Goal: Task Accomplishment & Management: Manage account settings

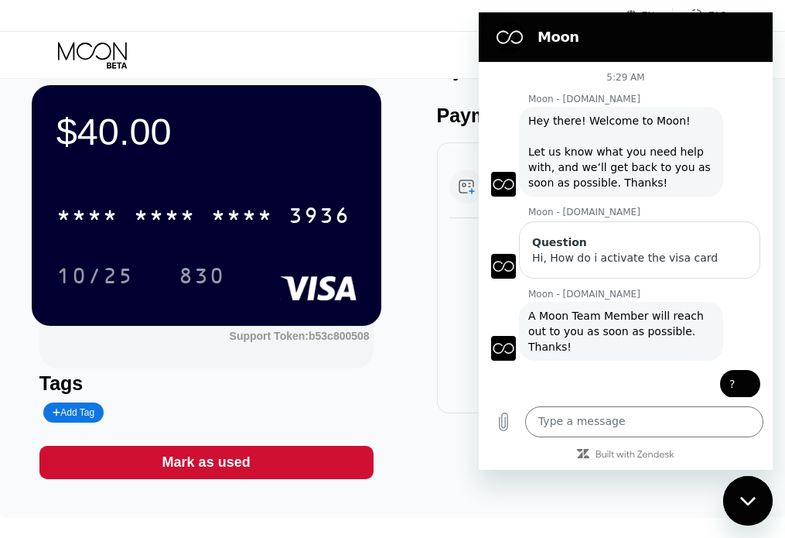
scroll to position [19, 0]
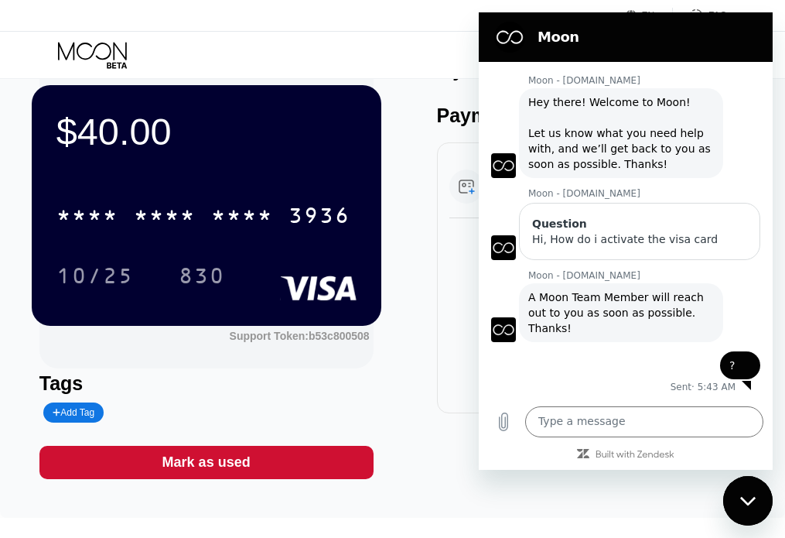
click at [452, 367] on div "Card Created 41.91000000 USDT via ONCHAIN $40.00 Aug 23, 2025 5:03 AM" at bounding box center [604, 277] width 334 height 271
click at [289, 85] on div "$40.00 * * * * * * * * * * * * 3936 10/25 830" at bounding box center [207, 205] width 350 height 240
click at [429, 374] on div "$40.00 * * * * * * * * * * * * 3936 10/25 830 Support Token: b53c800508 Tags Ad…" at bounding box center [392, 269] width 707 height 420
click at [417, 79] on div "$40.00 * * * * * * * * * * * * 3936 10/25 830 Support Token: b53c800508 Tags Ad…" at bounding box center [392, 269] width 707 height 420
click at [420, 419] on div "$40.00 * * * * * * * * * * * * 3936 10/25 830 Support Token: b53c800508 Tags Ad…" at bounding box center [392, 269] width 707 height 420
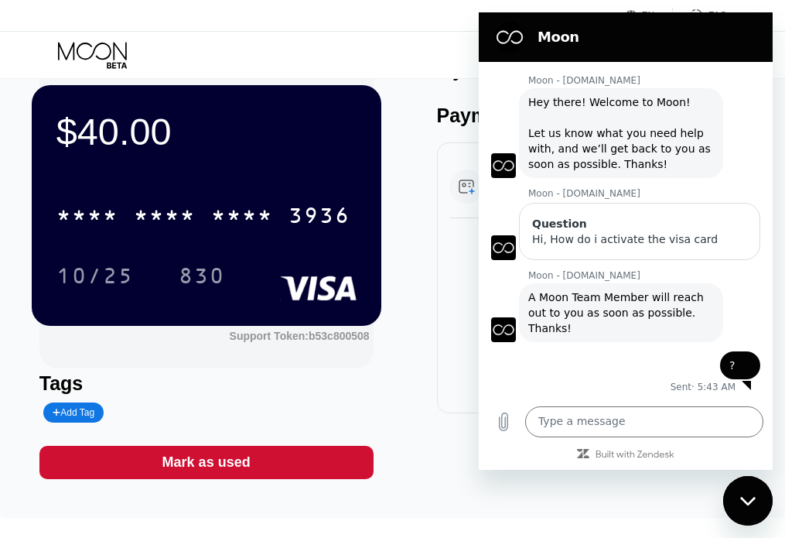
click at [747, 511] on div "Close messaging window" at bounding box center [748, 500] width 46 height 46
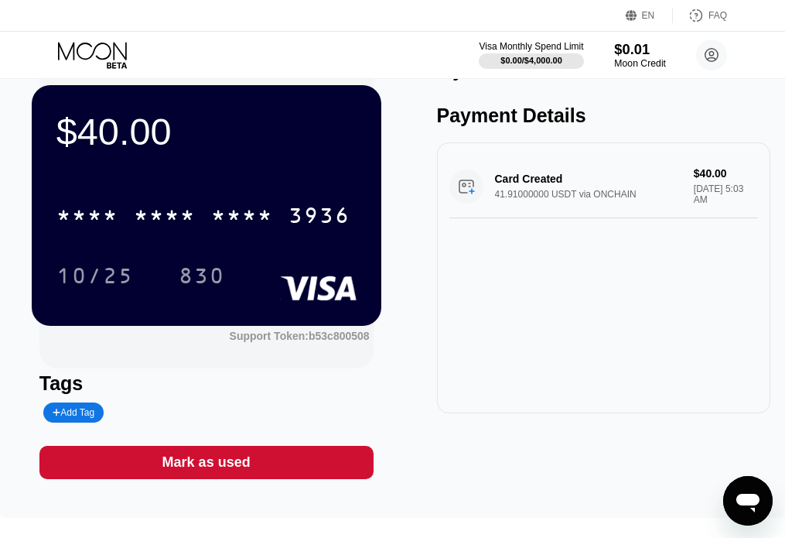
click at [623, 56] on div "$0.01" at bounding box center [640, 49] width 52 height 16
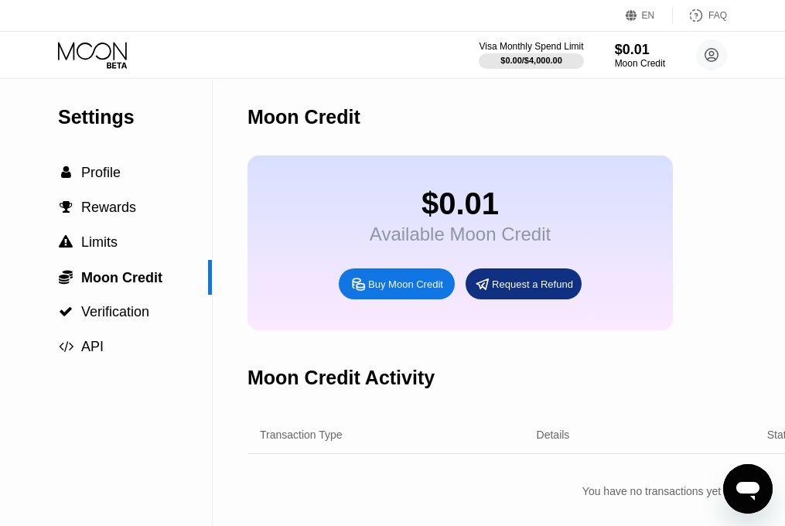
click at [499, 291] on div "Request a Refund" at bounding box center [532, 284] width 81 height 13
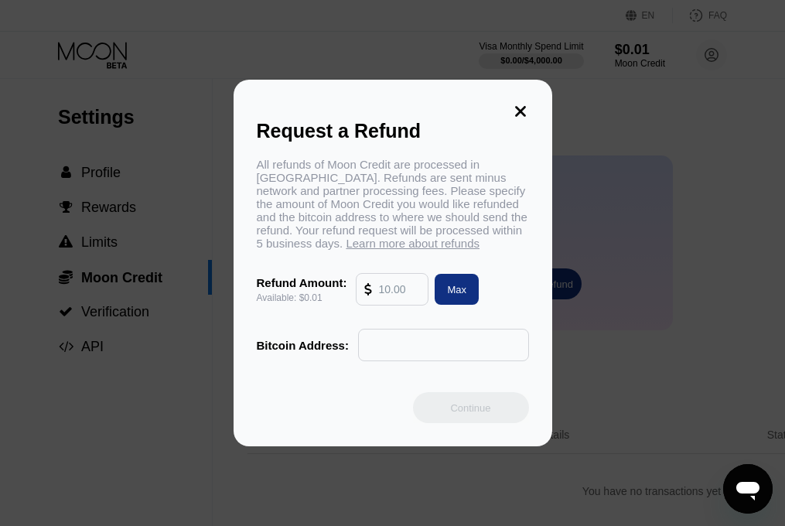
click at [382, 297] on input "text" at bounding box center [399, 289] width 42 height 31
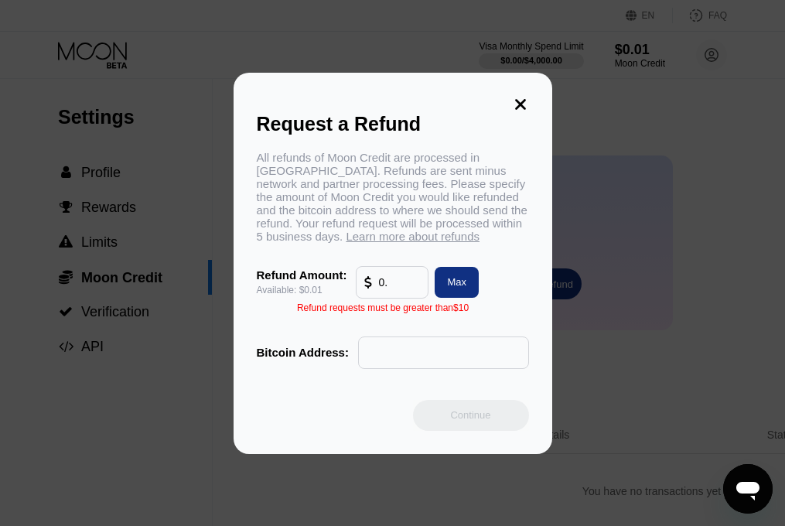
type input "0"
click at [389, 290] on input "0.010" at bounding box center [399, 282] width 42 height 31
type input "0"
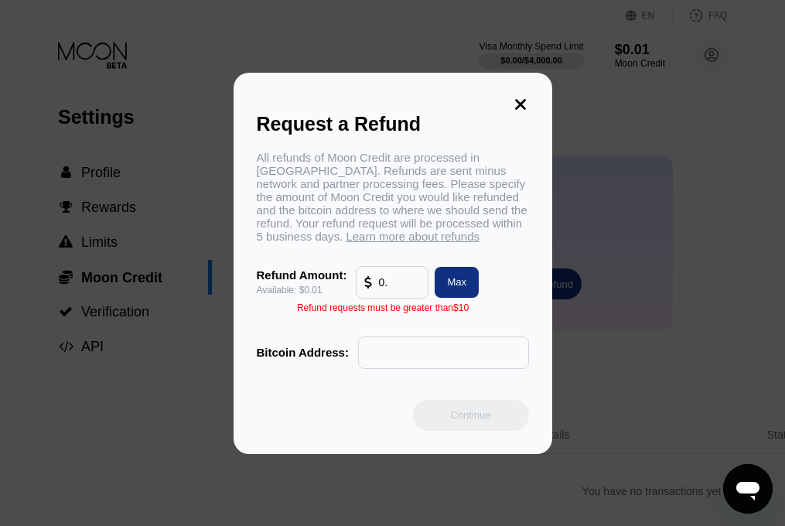
type input "0"
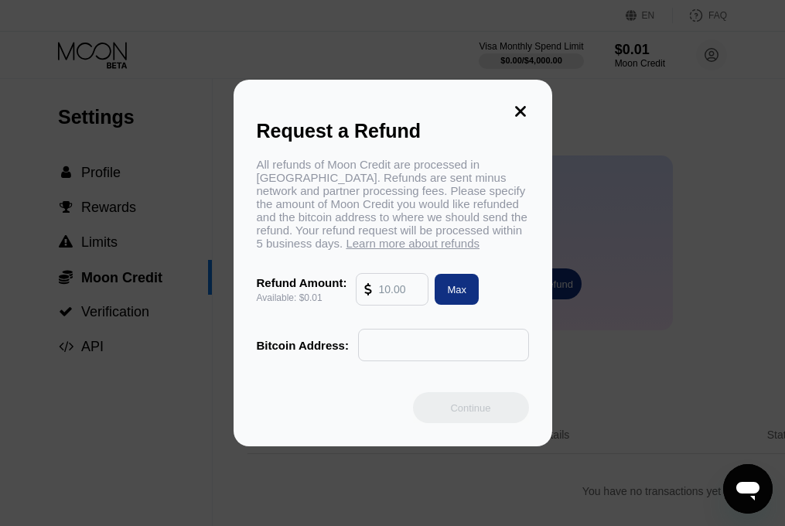
click at [448, 291] on div "Max" at bounding box center [457, 289] width 44 height 31
type input "0.01"
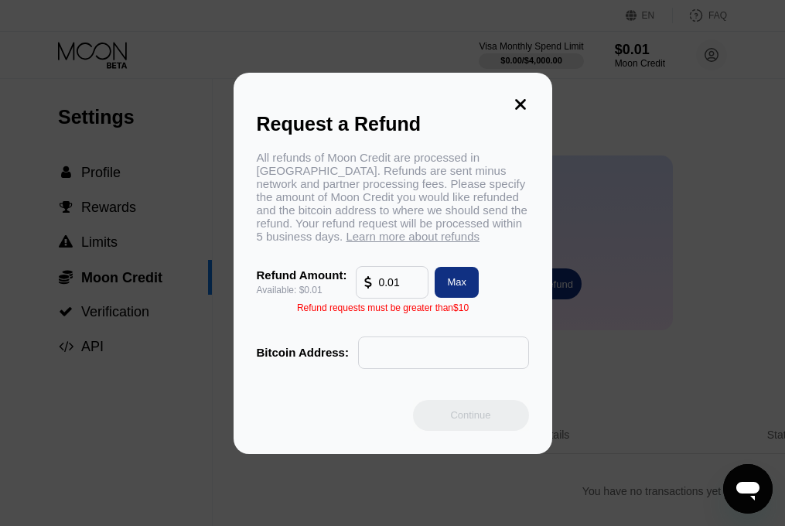
click at [518, 99] on icon at bounding box center [520, 104] width 11 height 11
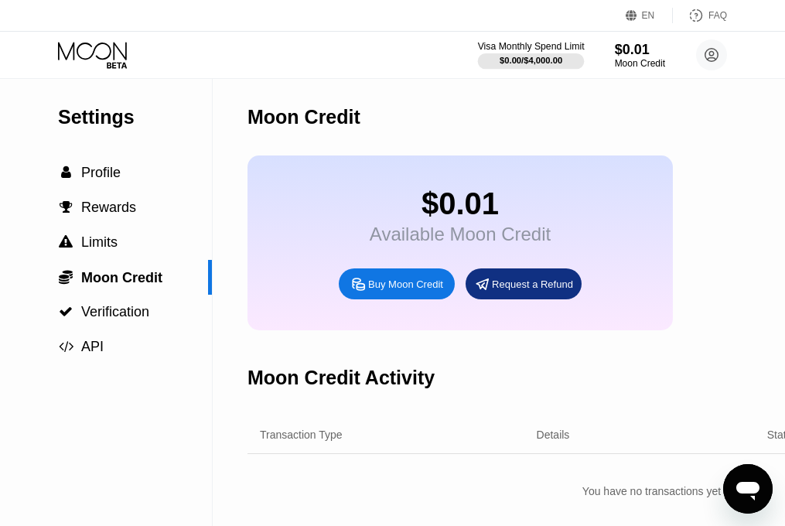
click at [523, 47] on div "Visa Monthly Spend Limit" at bounding box center [531, 46] width 107 height 11
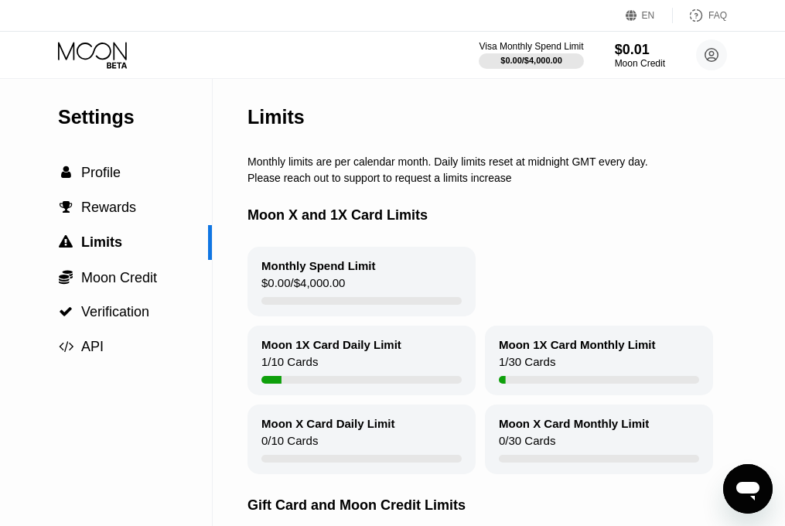
click at [312, 370] on div "1 / 10 Cards" at bounding box center [289, 365] width 56 height 21
click at [644, 63] on div "Moon Credit" at bounding box center [640, 63] width 52 height 11
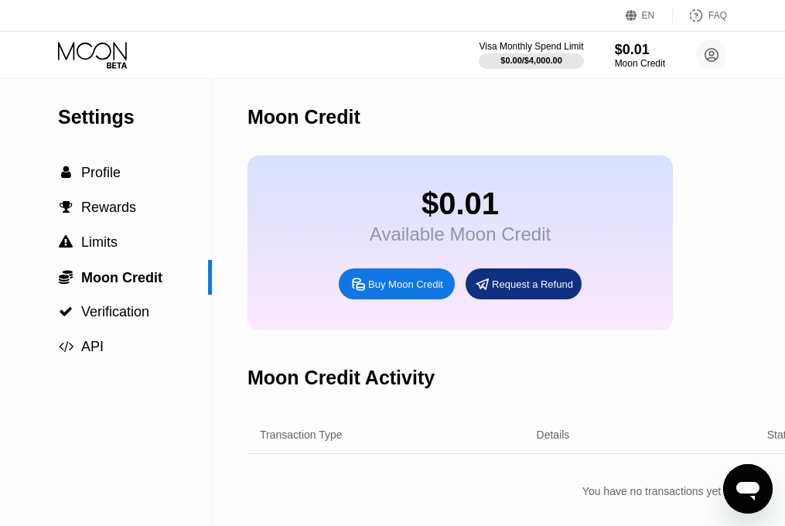
click at [96, 58] on icon at bounding box center [94, 55] width 72 height 27
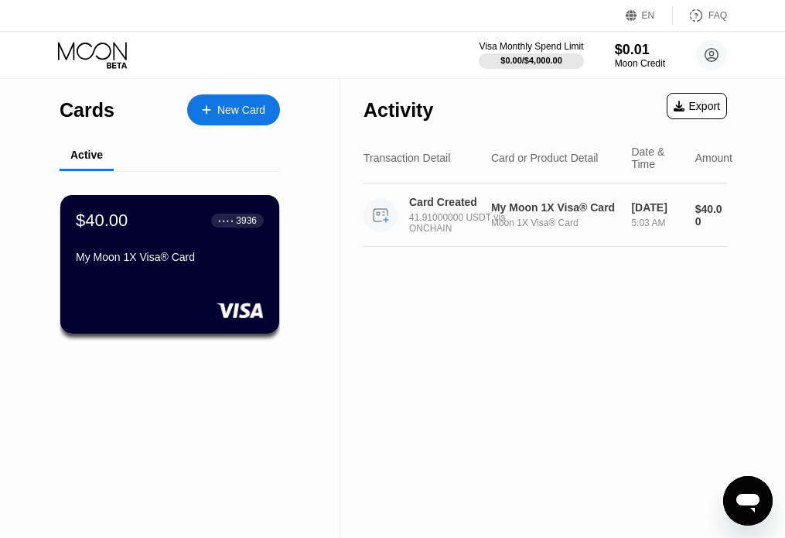
click at [512, 227] on div "Moon 1X Visa® Card" at bounding box center [555, 222] width 128 height 11
